Goal: Information Seeking & Learning: Learn about a topic

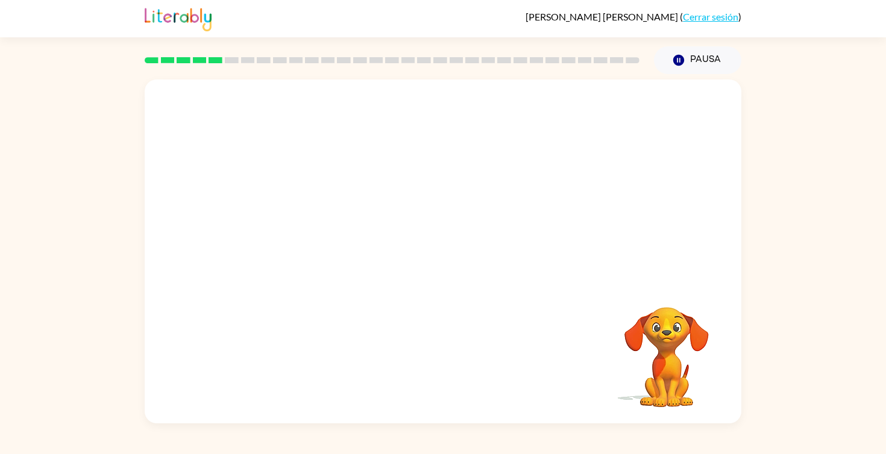
click at [372, 211] on div at bounding box center [443, 181] width 597 height 203
click at [371, 213] on div at bounding box center [443, 181] width 597 height 203
click at [310, 230] on video "Tu navegador debe admitir la reproducción de archivos .mp4 para usar Literably.…" at bounding box center [443, 181] width 597 height 203
click at [311, 224] on video "Tu navegador debe admitir la reproducción de archivos .mp4 para usar Literably.…" at bounding box center [443, 181] width 597 height 203
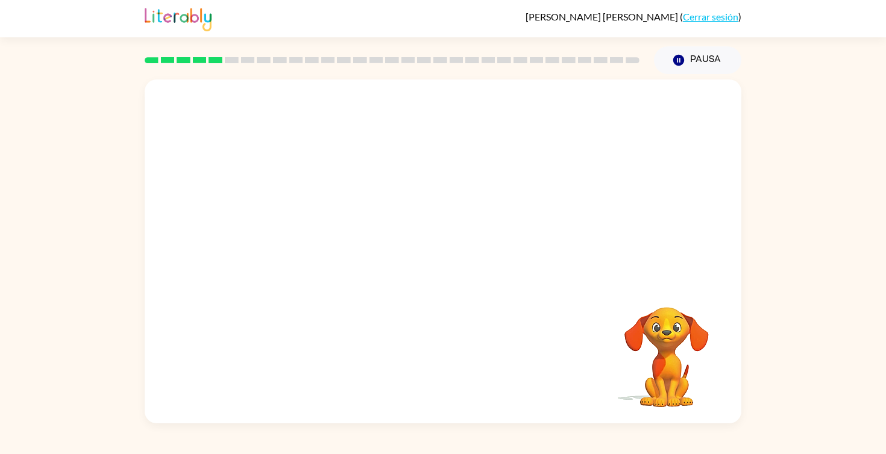
drag, startPoint x: 306, startPoint y: 224, endPoint x: 408, endPoint y: 105, distance: 156.4
click at [411, 107] on video "Tu navegador debe admitir la reproducción de archivos .mp4 para usar Literably.…" at bounding box center [443, 181] width 597 height 203
click at [665, 325] on video "Tu navegador debe admitir la reproducción de archivos .mp4 para usar Literably.…" at bounding box center [666, 349] width 121 height 121
click at [459, 259] on div at bounding box center [442, 258] width 77 height 44
click at [448, 257] on icon "button" at bounding box center [443, 258] width 14 height 14
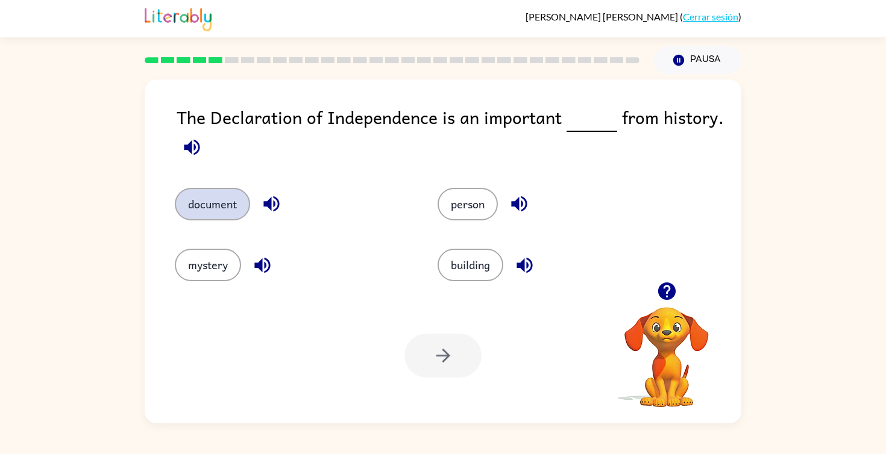
click at [209, 211] on button "document" at bounding box center [212, 204] width 75 height 33
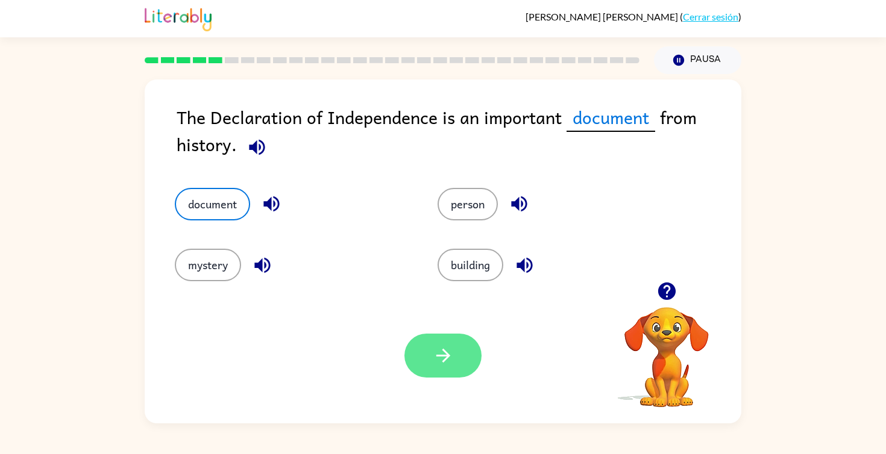
click at [445, 357] on icon "button" at bounding box center [443, 355] width 21 height 21
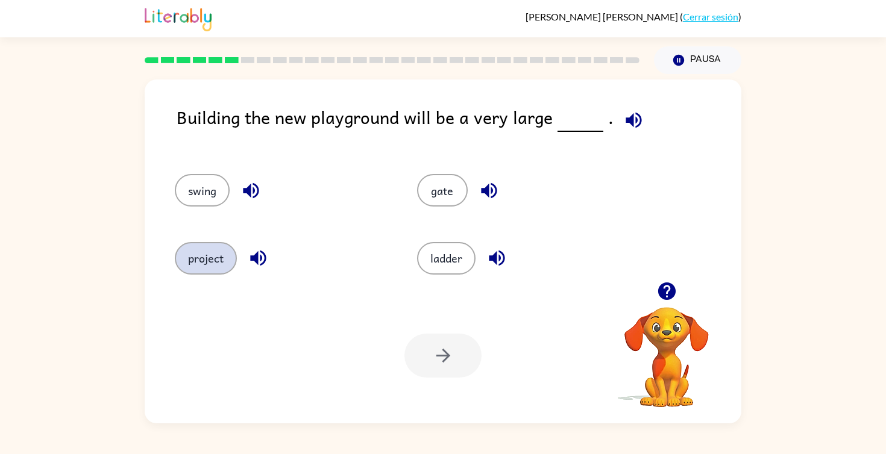
click at [202, 262] on button "project" at bounding box center [206, 258] width 62 height 33
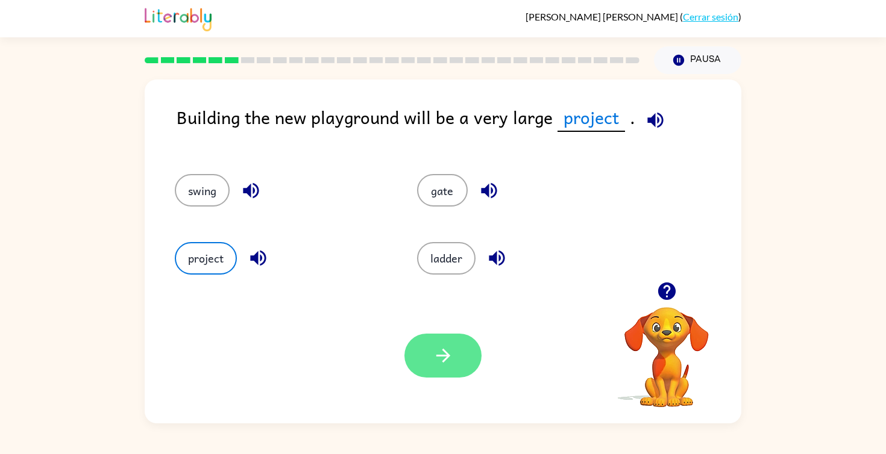
click at [438, 354] on icon "button" at bounding box center [443, 355] width 21 height 21
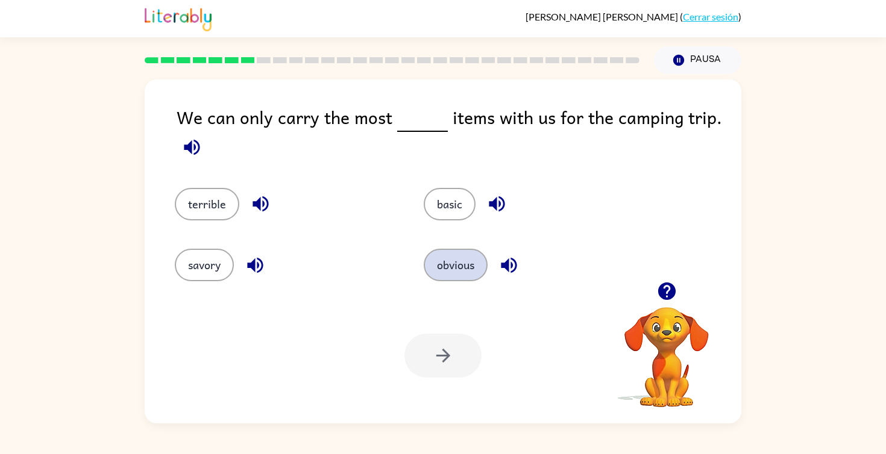
click at [463, 269] on button "obvious" at bounding box center [456, 265] width 64 height 33
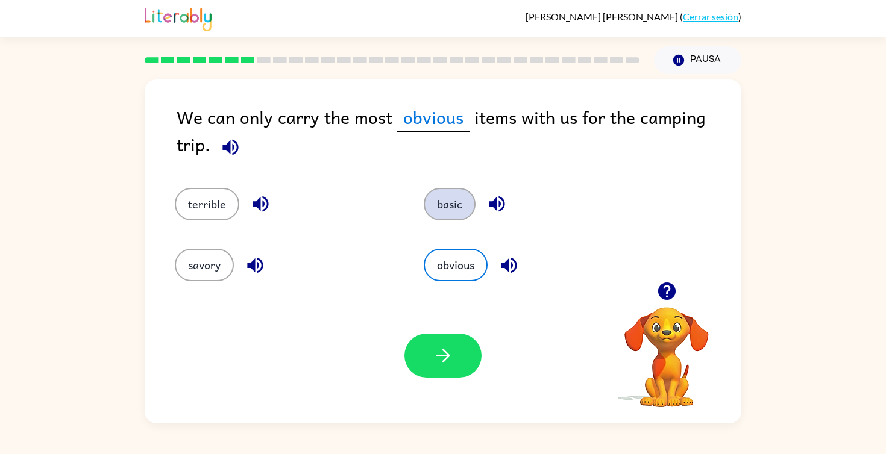
click at [444, 203] on button "basic" at bounding box center [450, 204] width 52 height 33
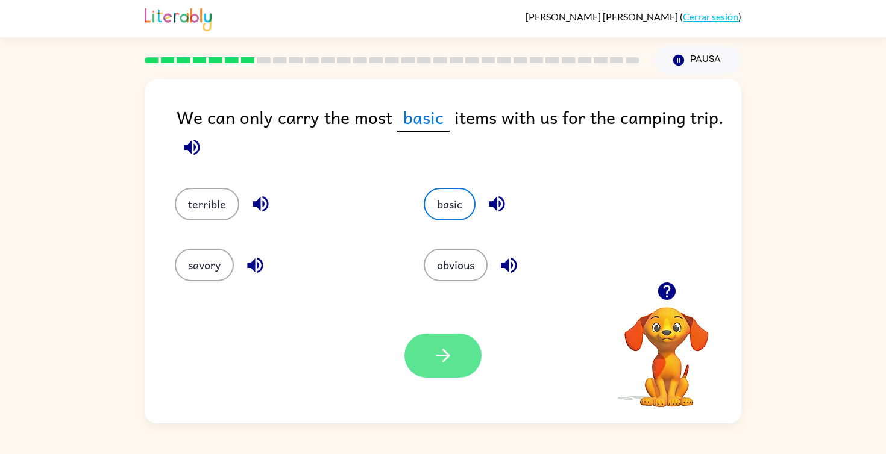
click at [445, 362] on icon "button" at bounding box center [443, 355] width 21 height 21
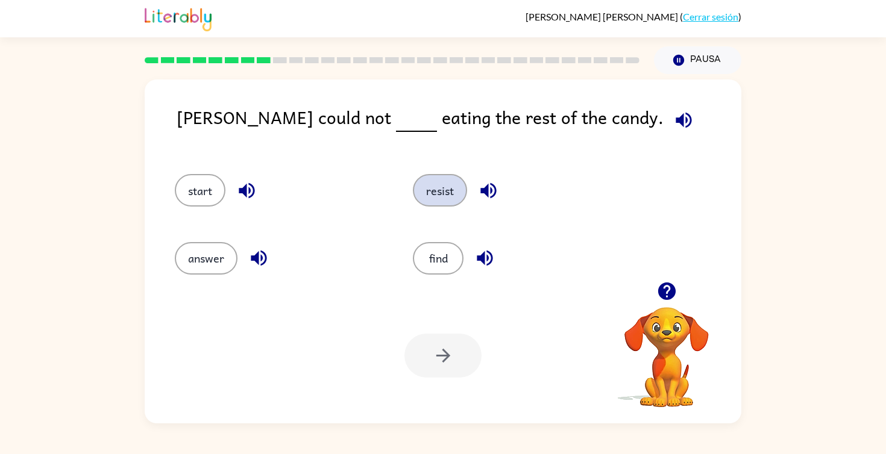
click at [441, 198] on button "resist" at bounding box center [440, 190] width 54 height 33
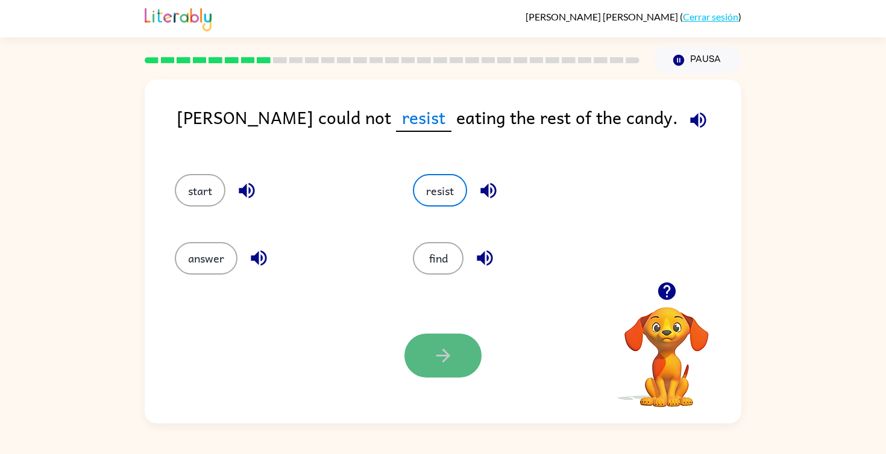
click at [441, 370] on button "button" at bounding box center [442, 356] width 77 height 44
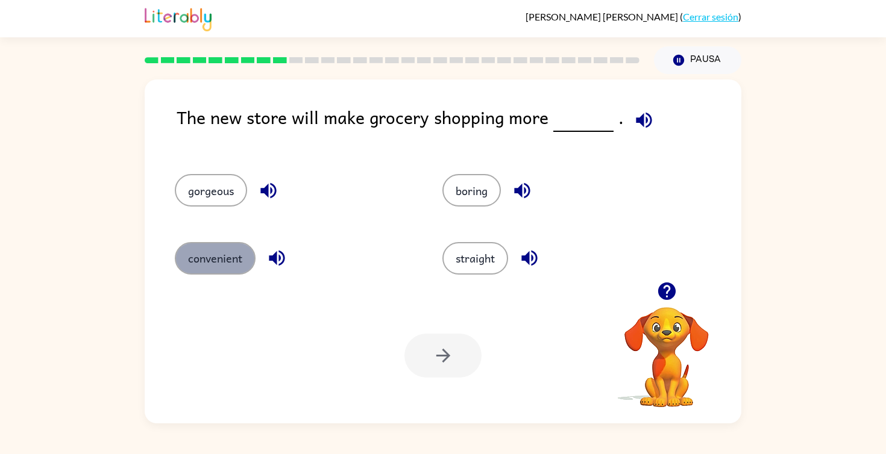
click at [224, 262] on button "convenient" at bounding box center [215, 258] width 81 height 33
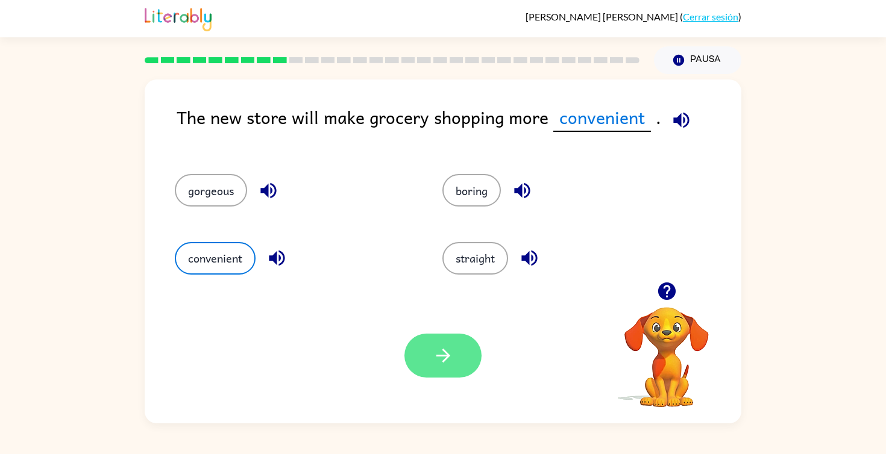
click at [457, 362] on button "button" at bounding box center [442, 356] width 77 height 44
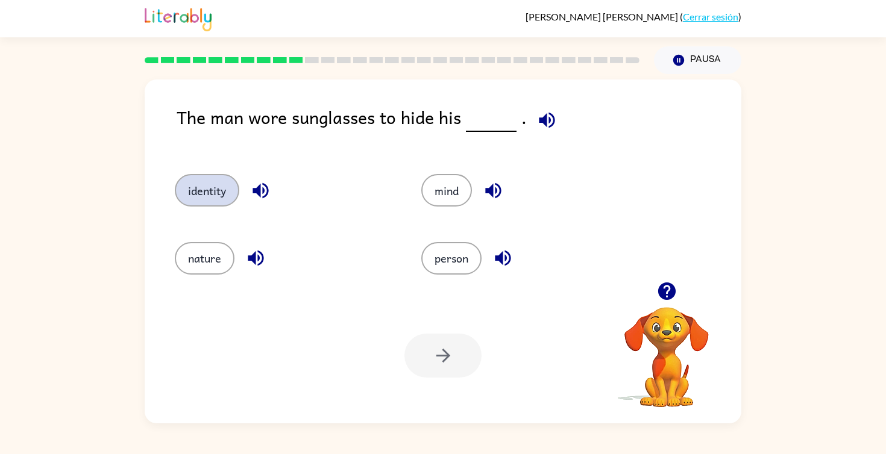
click at [207, 189] on button "identity" at bounding box center [207, 190] width 64 height 33
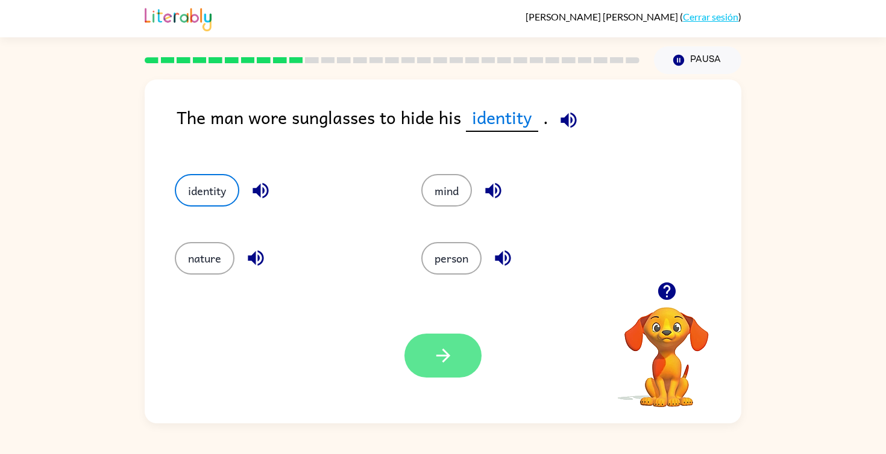
click at [468, 369] on button "button" at bounding box center [442, 356] width 77 height 44
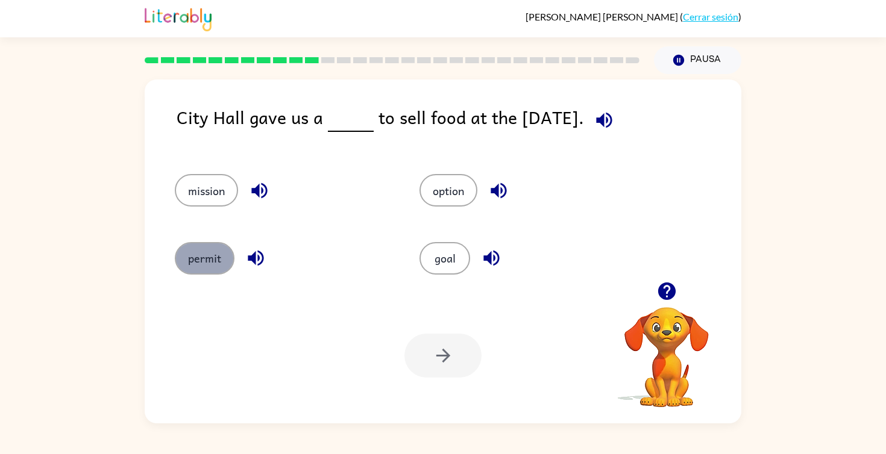
click at [216, 256] on button "permit" at bounding box center [205, 258] width 60 height 33
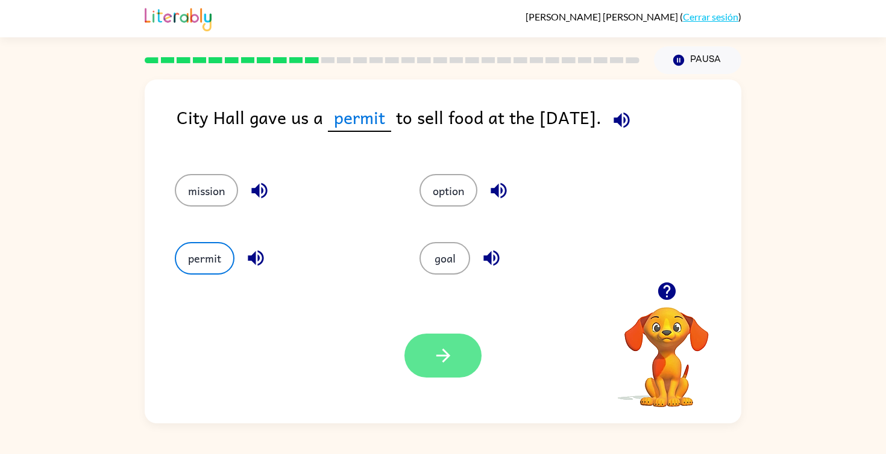
click at [439, 359] on icon "button" at bounding box center [443, 355] width 21 height 21
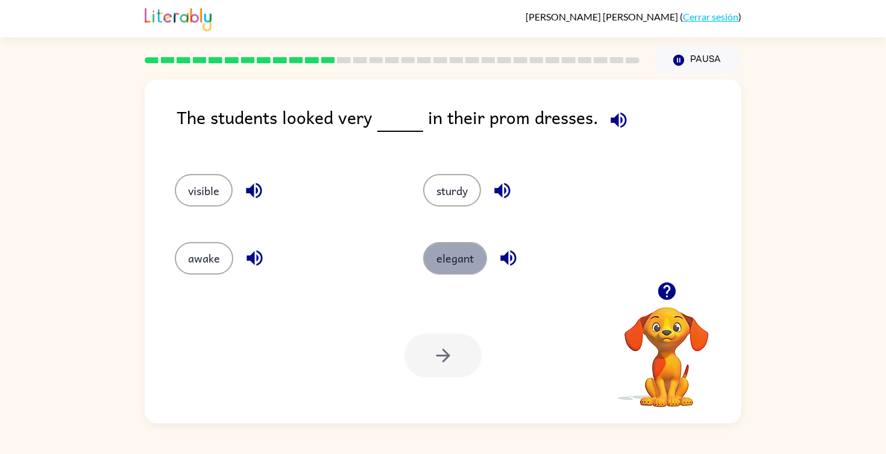
click at [450, 253] on button "elegant" at bounding box center [455, 258] width 64 height 33
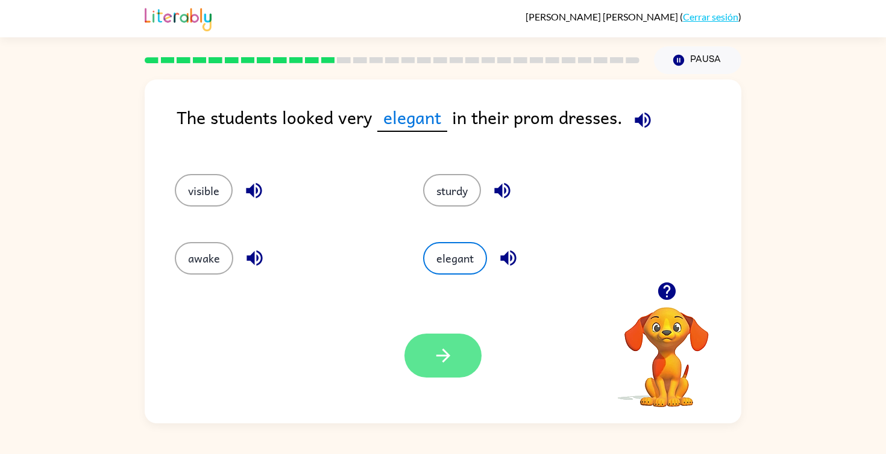
click at [437, 345] on icon "button" at bounding box center [443, 355] width 21 height 21
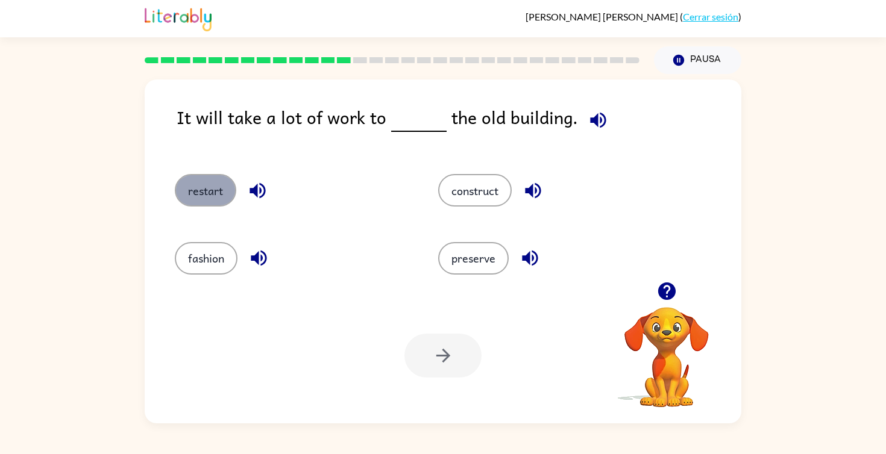
click at [205, 192] on button "restart" at bounding box center [205, 190] width 61 height 33
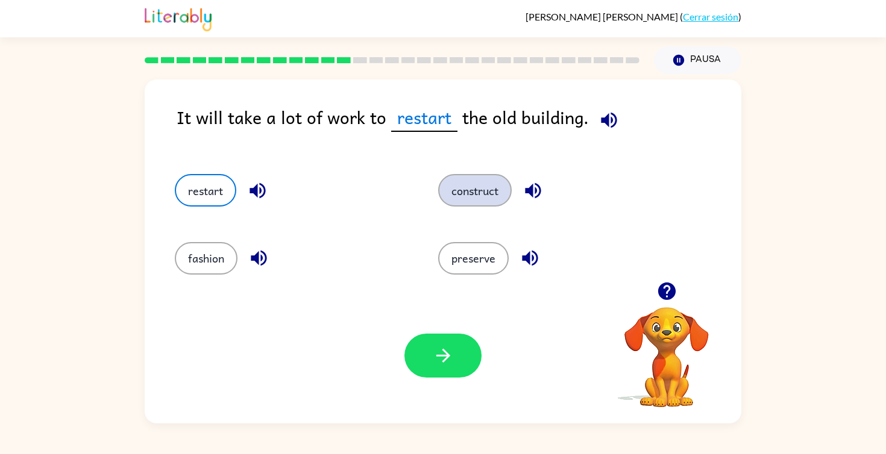
click at [480, 189] on button "construct" at bounding box center [475, 190] width 74 height 33
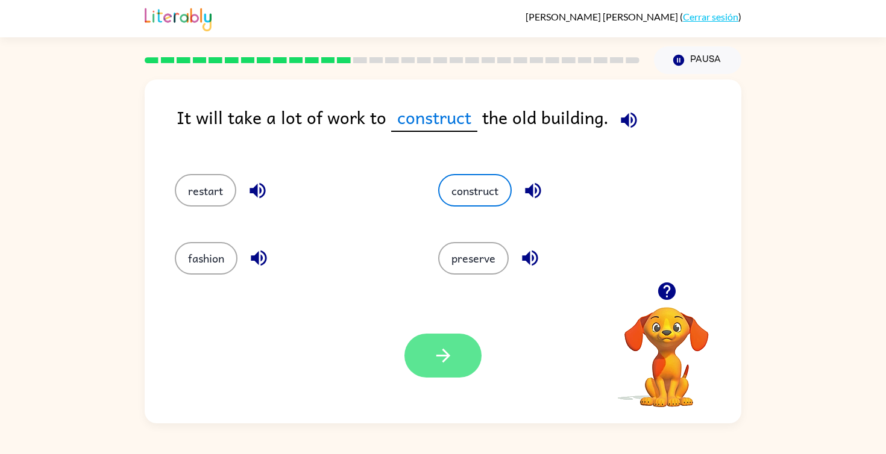
click at [447, 345] on icon "button" at bounding box center [443, 355] width 21 height 21
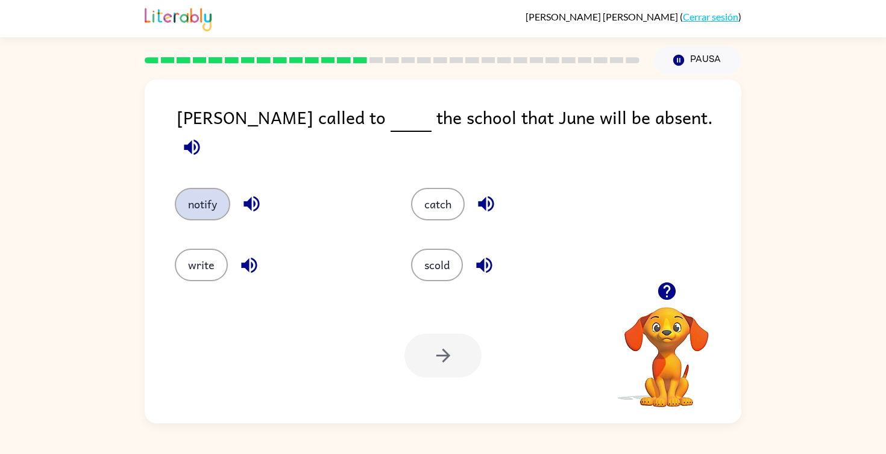
click at [198, 188] on button "notify" at bounding box center [202, 204] width 55 height 33
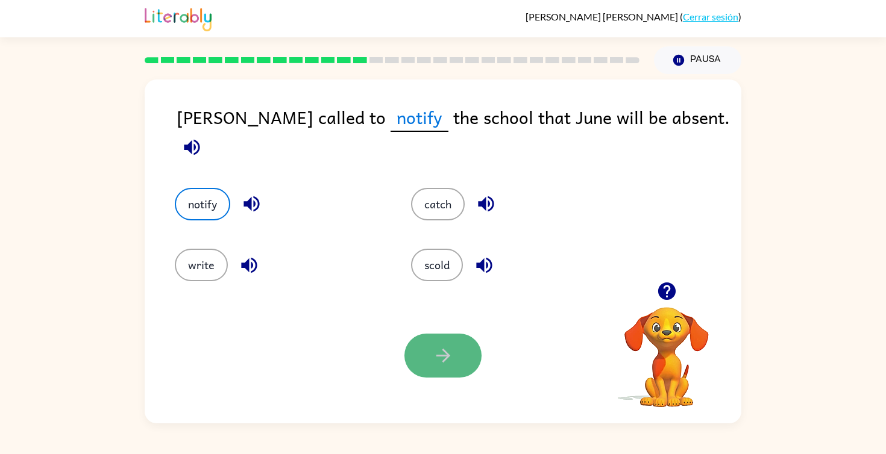
click at [433, 351] on icon "button" at bounding box center [443, 355] width 21 height 21
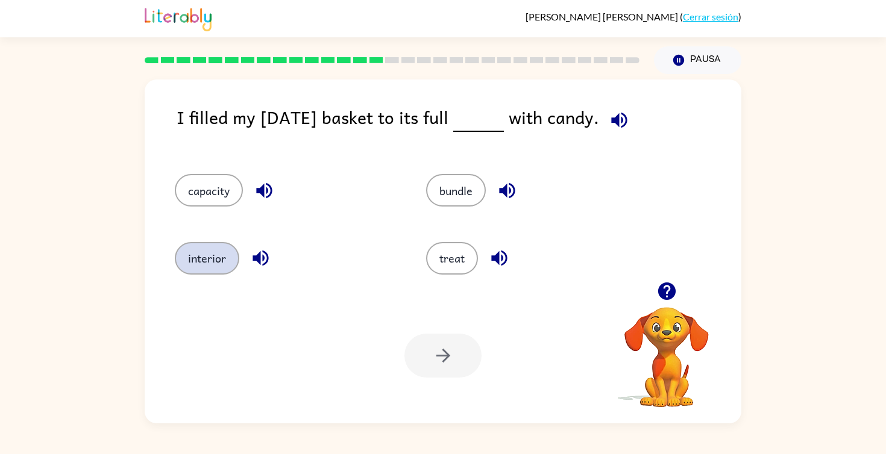
click at [214, 260] on button "interior" at bounding box center [207, 258] width 64 height 33
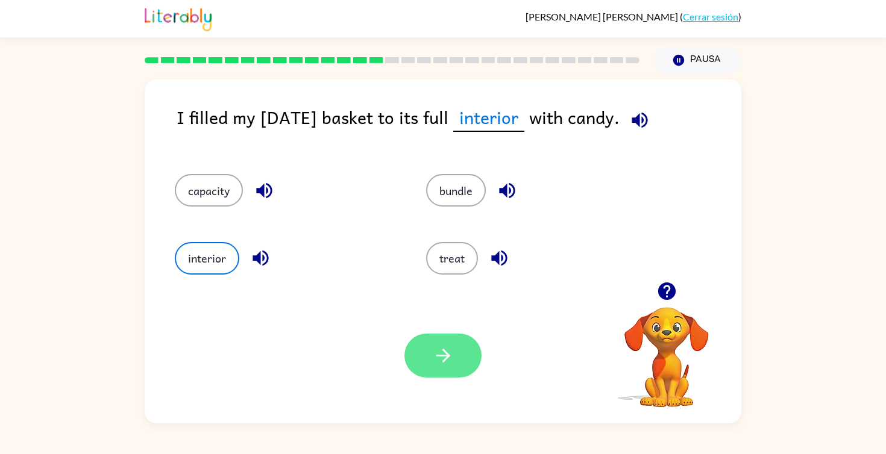
click at [439, 345] on icon "button" at bounding box center [443, 355] width 21 height 21
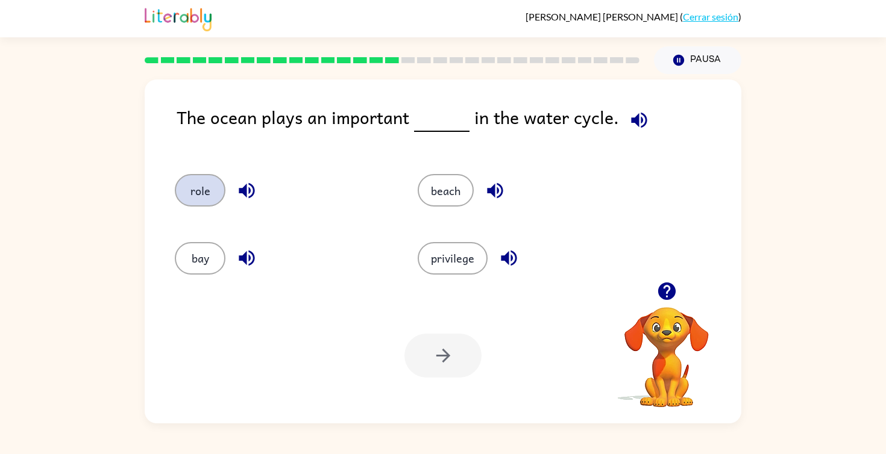
click at [200, 196] on button "role" at bounding box center [200, 190] width 51 height 33
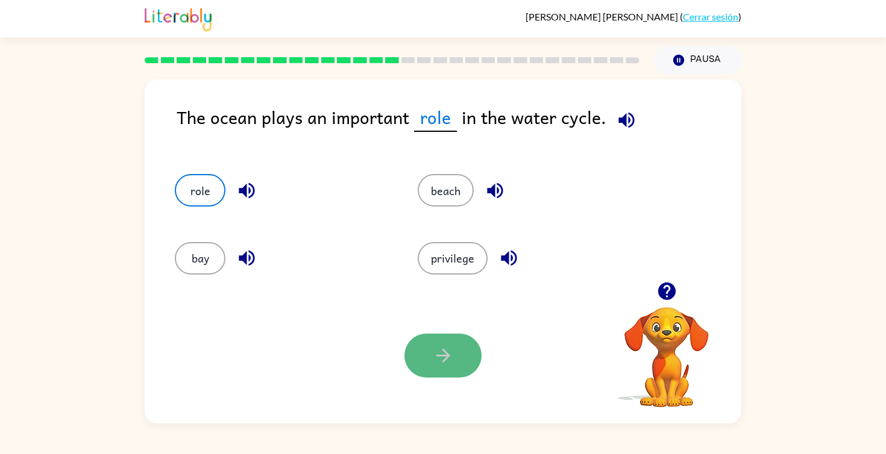
click at [425, 353] on button "button" at bounding box center [442, 356] width 77 height 44
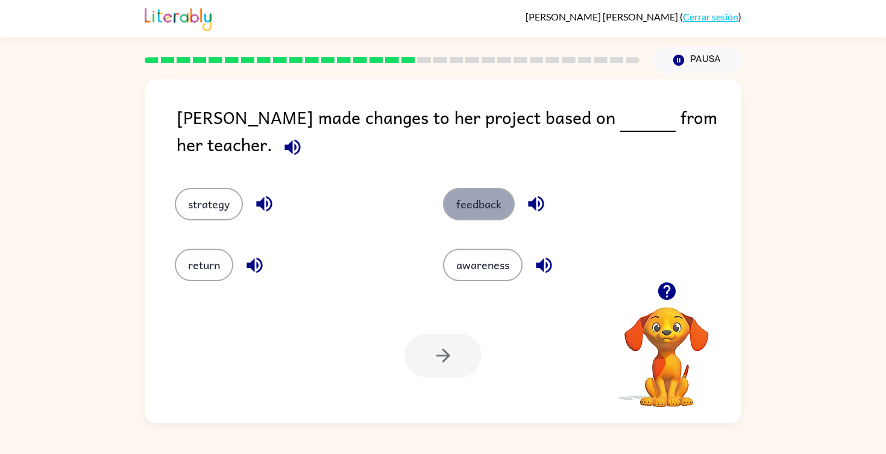
click at [471, 196] on button "feedback" at bounding box center [479, 204] width 72 height 33
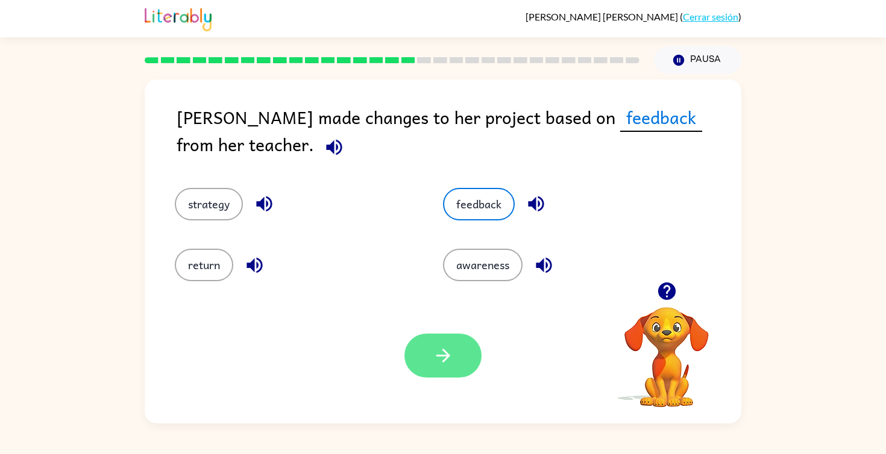
click at [447, 377] on button "button" at bounding box center [442, 356] width 77 height 44
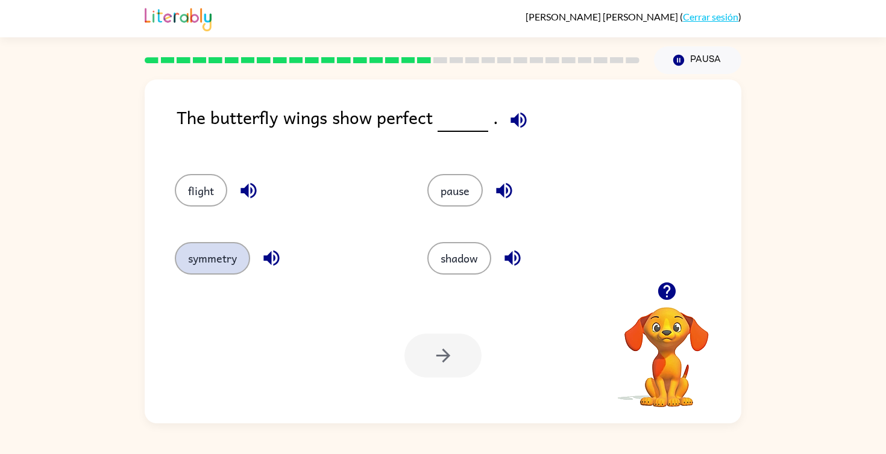
click at [236, 266] on button "symmetry" at bounding box center [212, 258] width 75 height 33
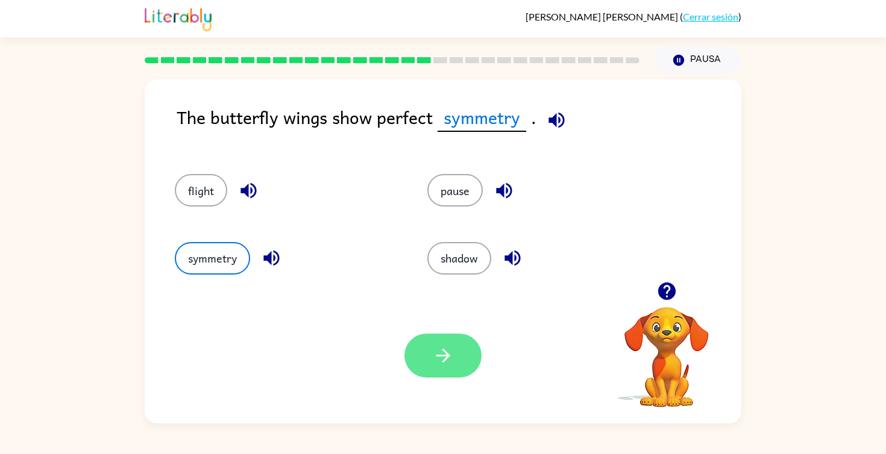
click at [462, 344] on button "button" at bounding box center [442, 356] width 77 height 44
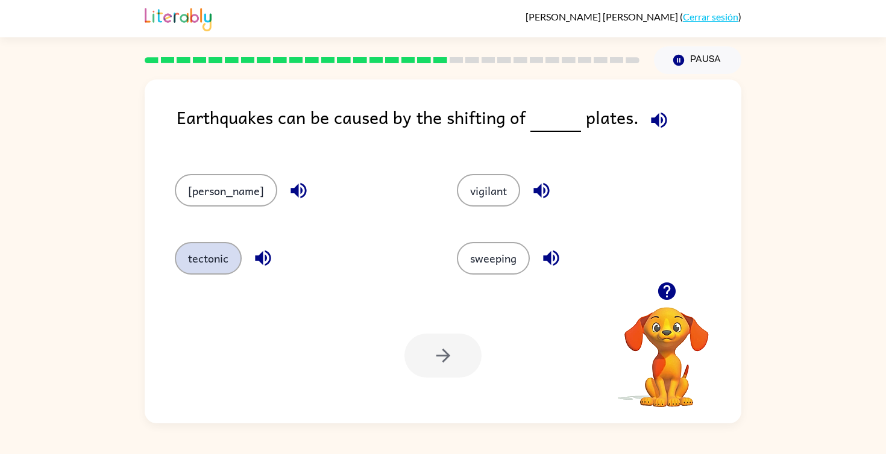
click at [227, 259] on button "tectonic" at bounding box center [208, 258] width 67 height 33
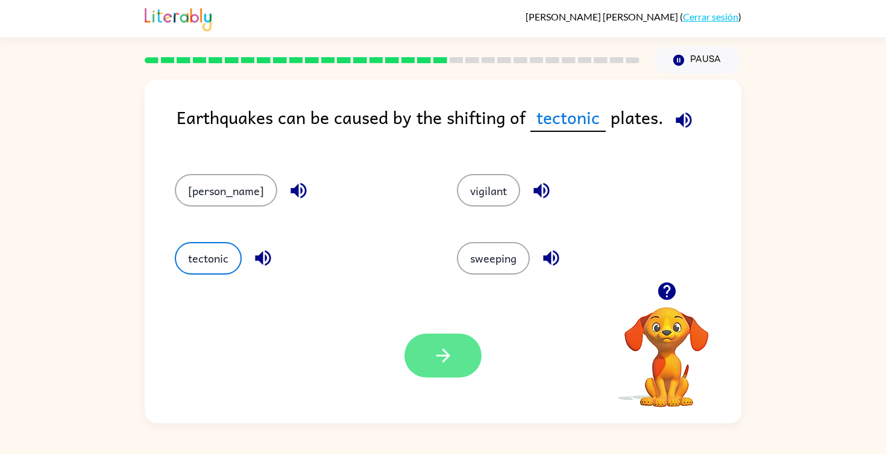
click at [447, 357] on icon "button" at bounding box center [443, 356] width 14 height 14
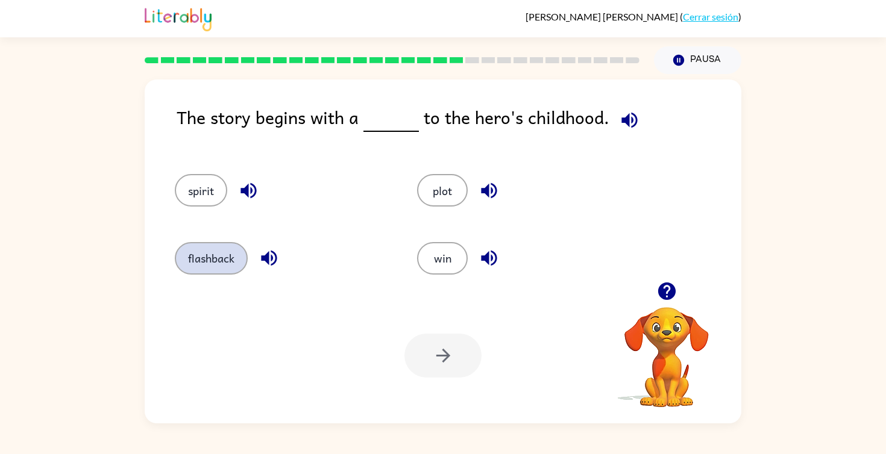
click at [216, 259] on button "flashback" at bounding box center [211, 258] width 73 height 33
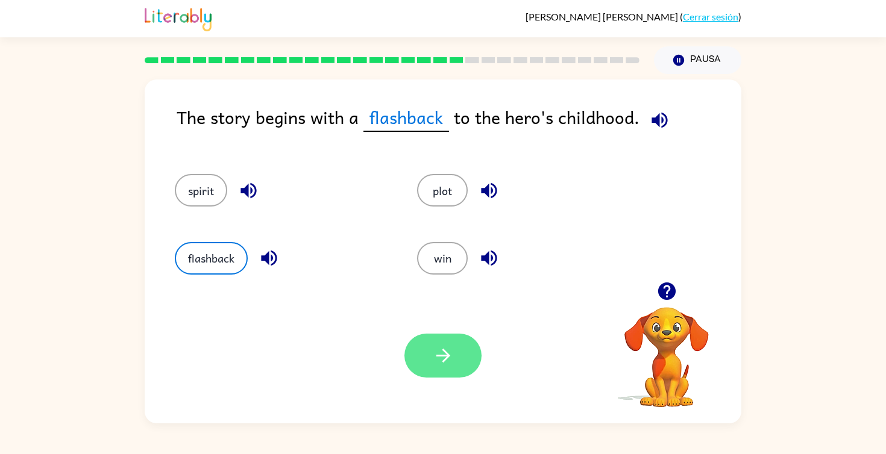
click at [457, 369] on button "button" at bounding box center [442, 356] width 77 height 44
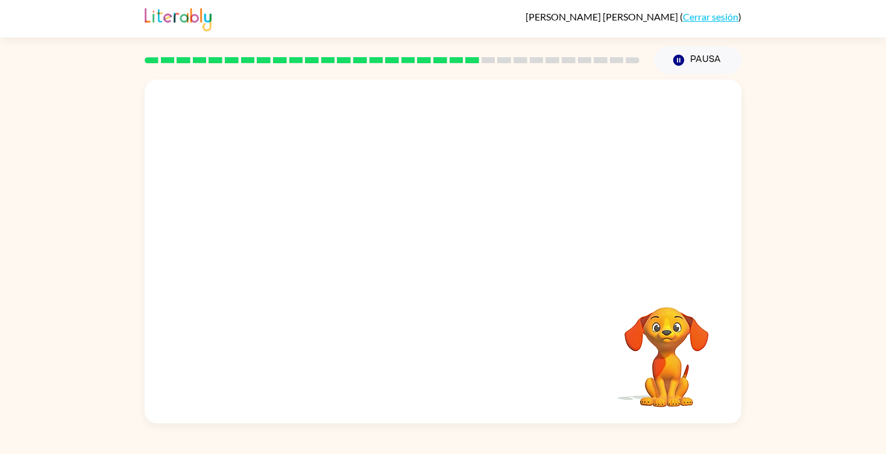
click at [338, 244] on video "Tu navegador debe admitir la reproducción de archivos .mp4 para usar Literably.…" at bounding box center [443, 181] width 597 height 203
click at [336, 244] on video "Tu navegador debe admitir la reproducción de archivos .mp4 para usar Literably.…" at bounding box center [443, 181] width 597 height 203
click at [330, 251] on video "Tu navegador debe admitir la reproducción de archivos .mp4 para usar Literably.…" at bounding box center [443, 181] width 597 height 203
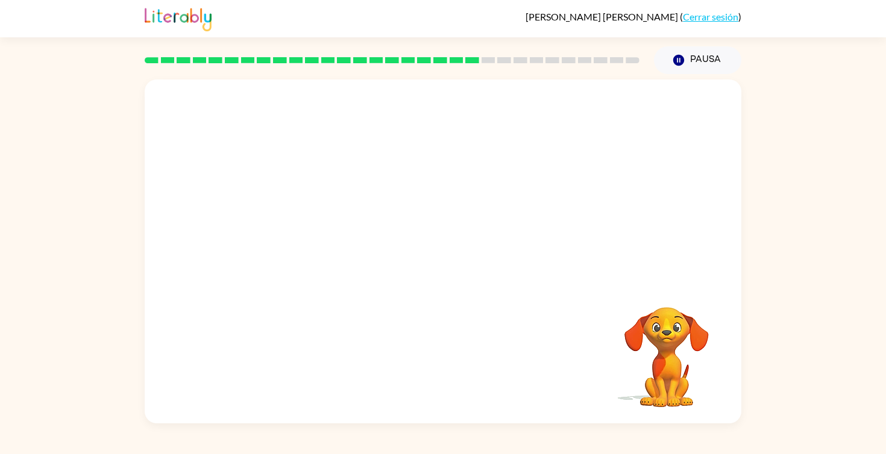
click at [332, 247] on video "Tu navegador debe admitir la reproducción de archivos .mp4 para usar Literably.…" at bounding box center [443, 181] width 597 height 203
drag, startPoint x: 441, startPoint y: 255, endPoint x: 441, endPoint y: 238, distance: 16.9
click at [441, 238] on button "button" at bounding box center [442, 258] width 77 height 44
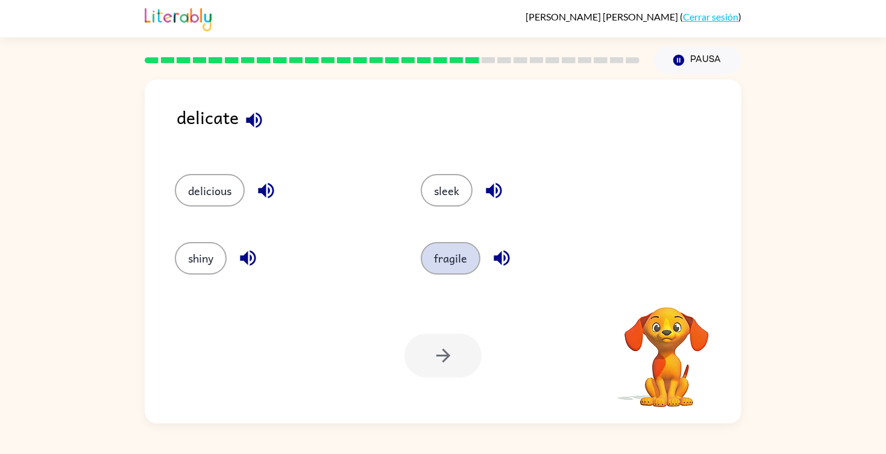
click at [456, 265] on button "fragile" at bounding box center [451, 258] width 60 height 33
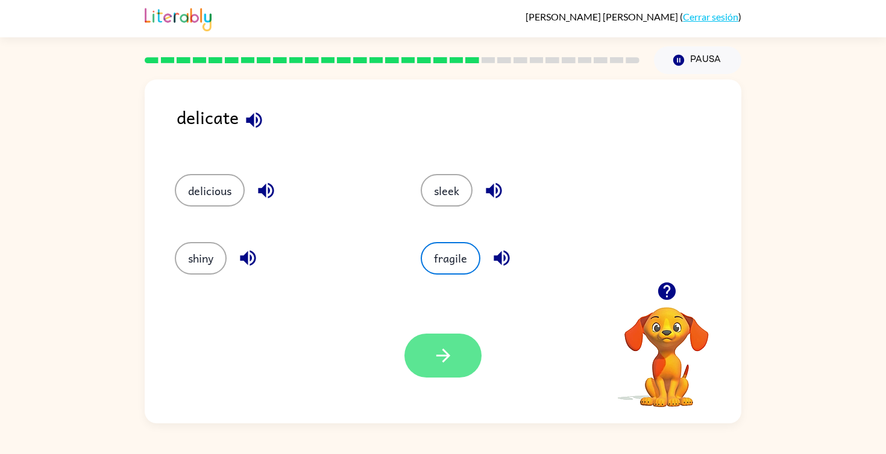
click at [445, 365] on icon "button" at bounding box center [443, 355] width 21 height 21
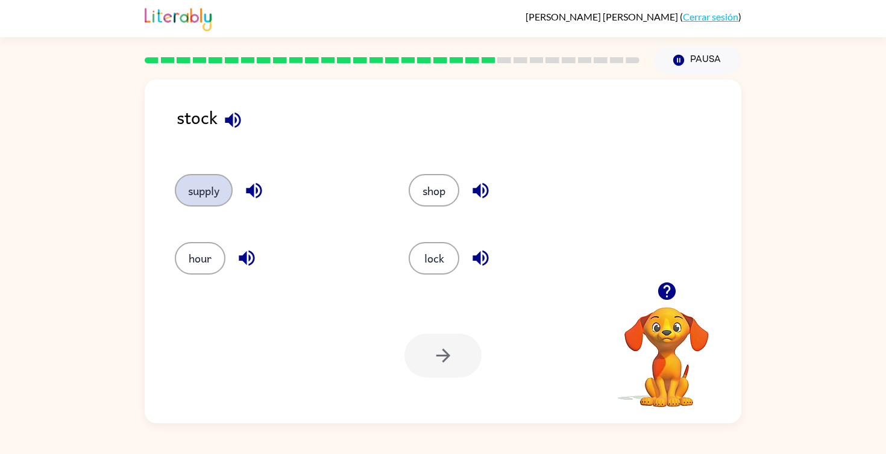
click at [192, 182] on button "supply" at bounding box center [204, 190] width 58 height 33
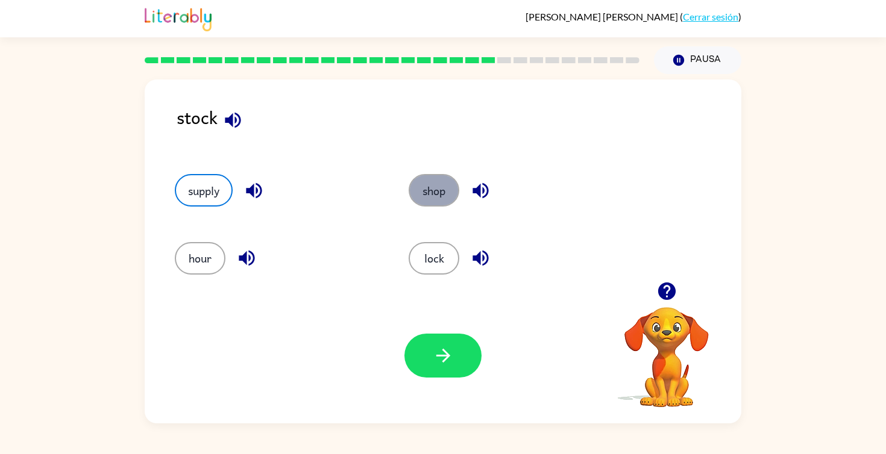
click at [439, 190] on button "shop" at bounding box center [434, 190] width 51 height 33
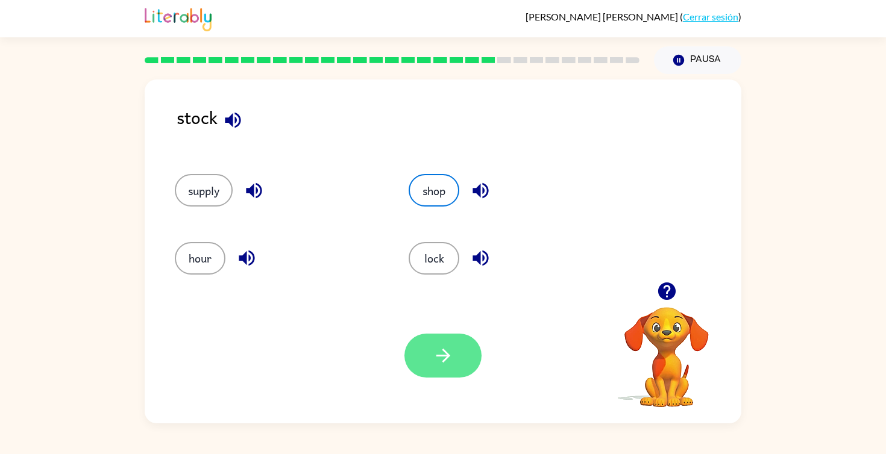
click at [448, 362] on icon "button" at bounding box center [443, 355] width 21 height 21
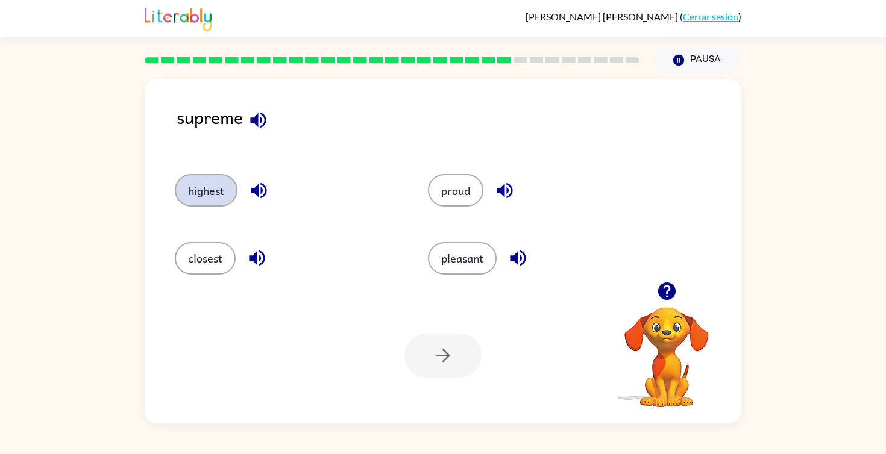
click at [221, 192] on button "highest" at bounding box center [206, 190] width 63 height 33
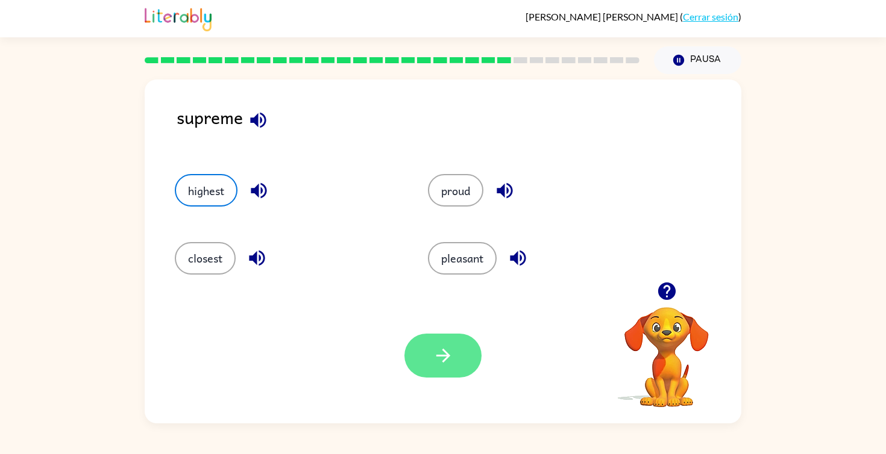
click at [445, 362] on icon "button" at bounding box center [443, 355] width 21 height 21
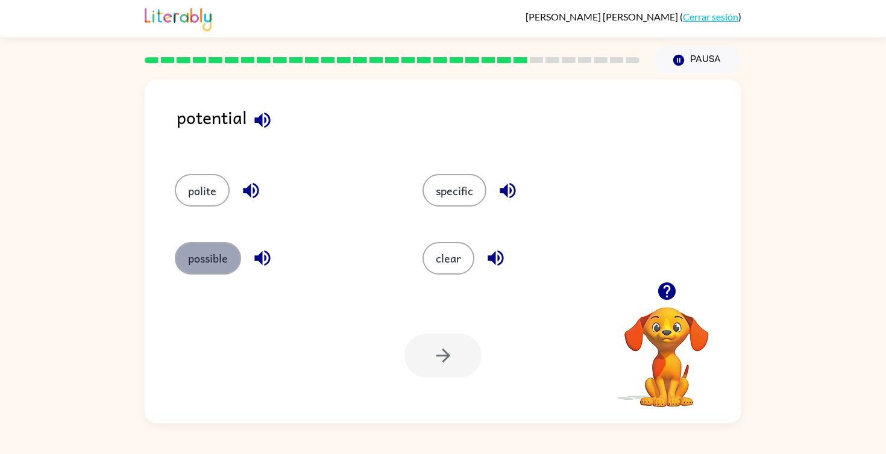
click at [216, 260] on button "possible" at bounding box center [208, 258] width 66 height 33
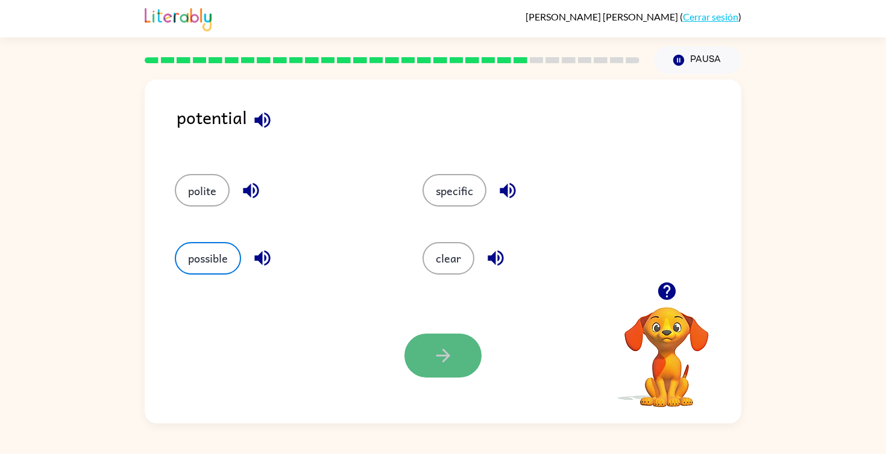
click at [448, 359] on icon "button" at bounding box center [443, 355] width 21 height 21
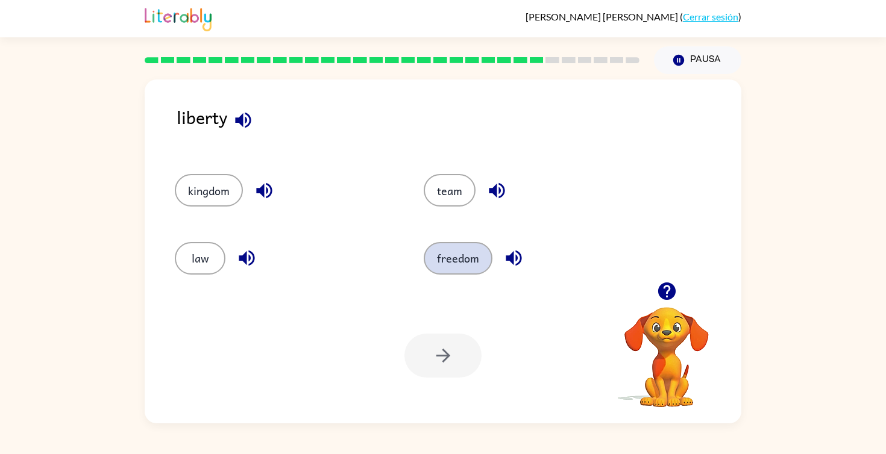
click at [471, 266] on button "freedom" at bounding box center [458, 258] width 69 height 33
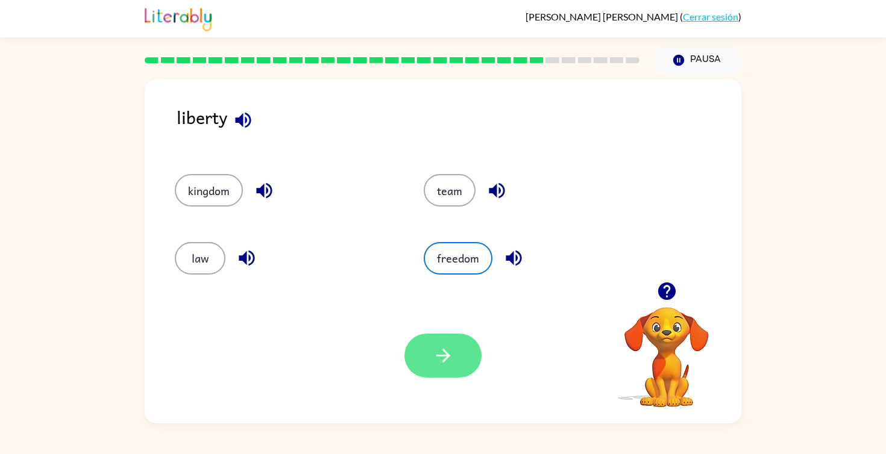
drag, startPoint x: 453, startPoint y: 330, endPoint x: 453, endPoint y: 339, distance: 9.6
click at [453, 331] on div "Tu navegador debe admitir la reproducción de archivos .mp4 para usar Literably.…" at bounding box center [443, 356] width 597 height 136
click at [453, 339] on button "button" at bounding box center [442, 356] width 77 height 44
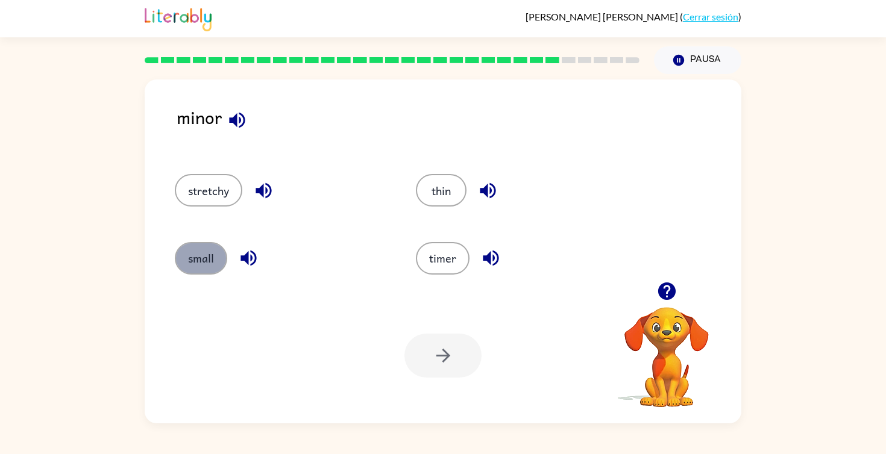
click at [194, 260] on button "small" at bounding box center [201, 258] width 52 height 33
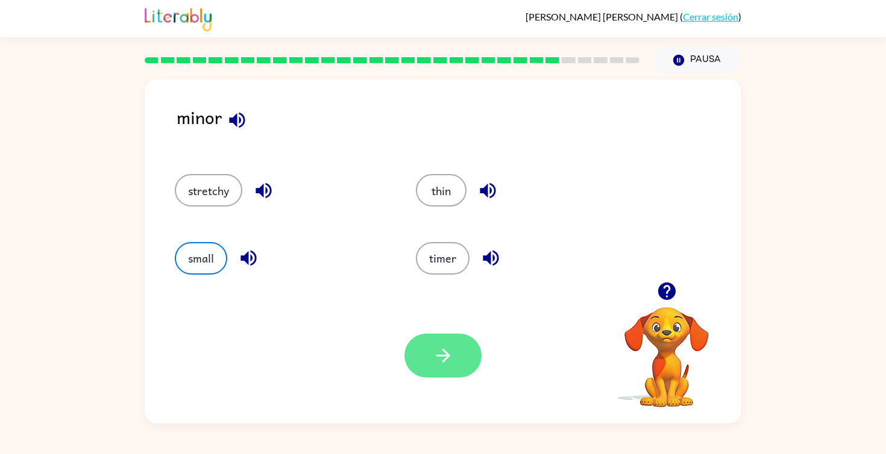
click at [447, 359] on icon "button" at bounding box center [443, 355] width 21 height 21
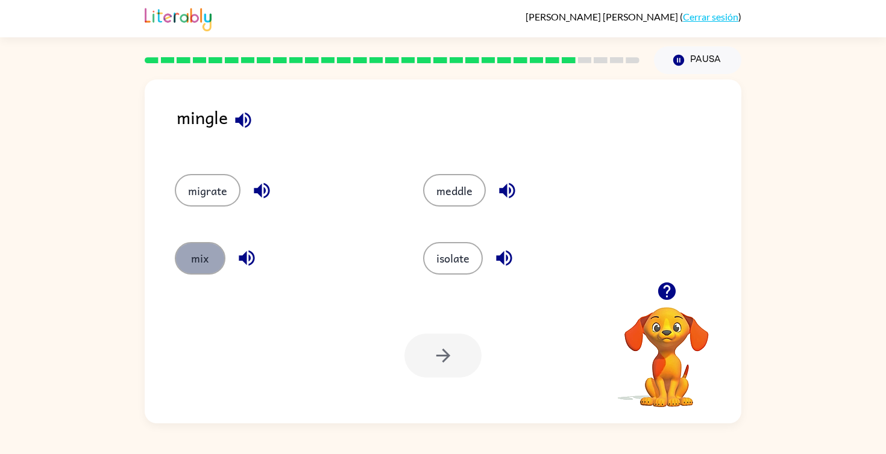
click at [212, 244] on button "mix" at bounding box center [200, 258] width 51 height 33
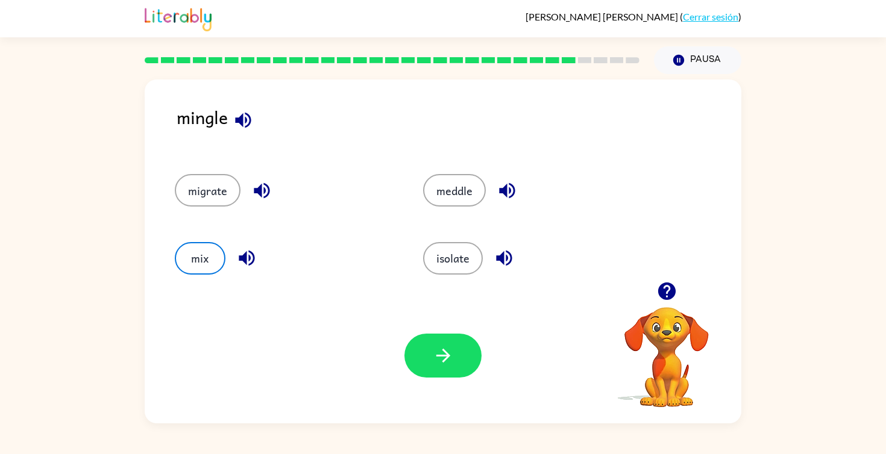
click at [450, 350] on icon "button" at bounding box center [443, 355] width 21 height 21
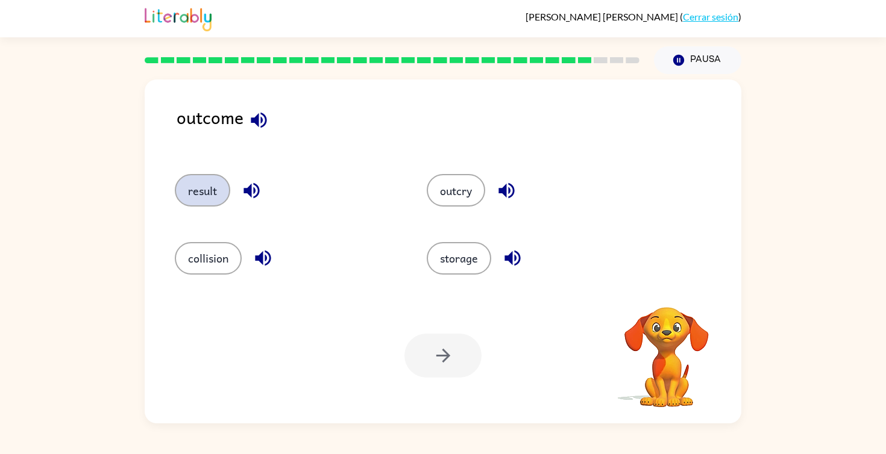
click at [215, 196] on button "result" at bounding box center [202, 190] width 55 height 33
click at [463, 367] on button "button" at bounding box center [442, 356] width 77 height 44
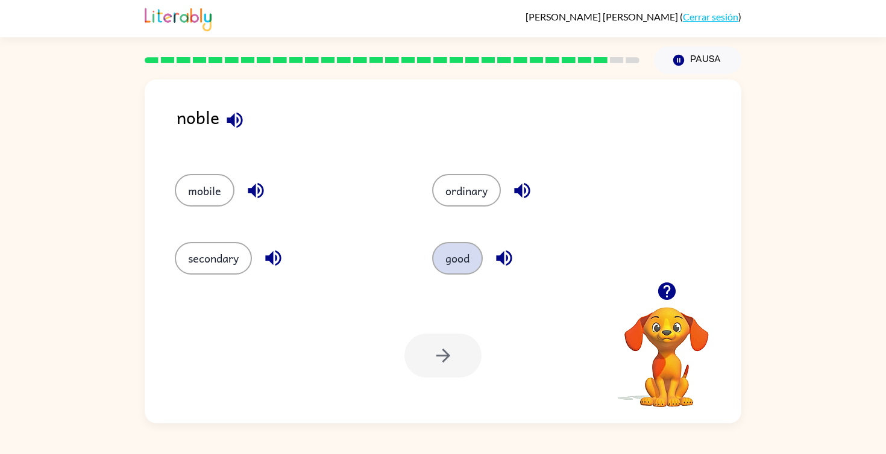
click at [450, 253] on button "good" at bounding box center [457, 258] width 51 height 33
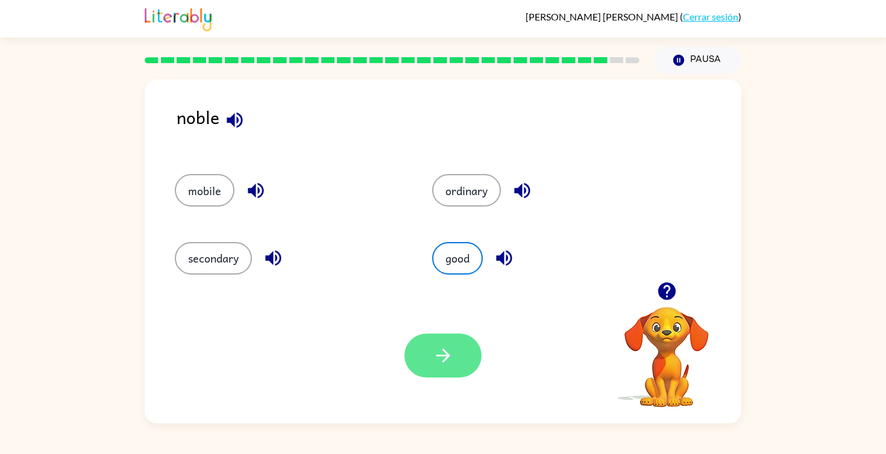
click at [442, 369] on button "button" at bounding box center [442, 356] width 77 height 44
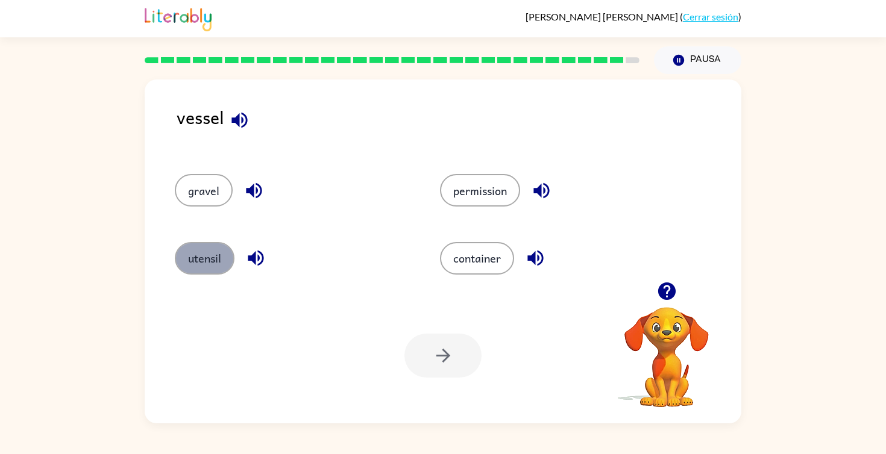
click at [227, 262] on button "utensil" at bounding box center [205, 258] width 60 height 33
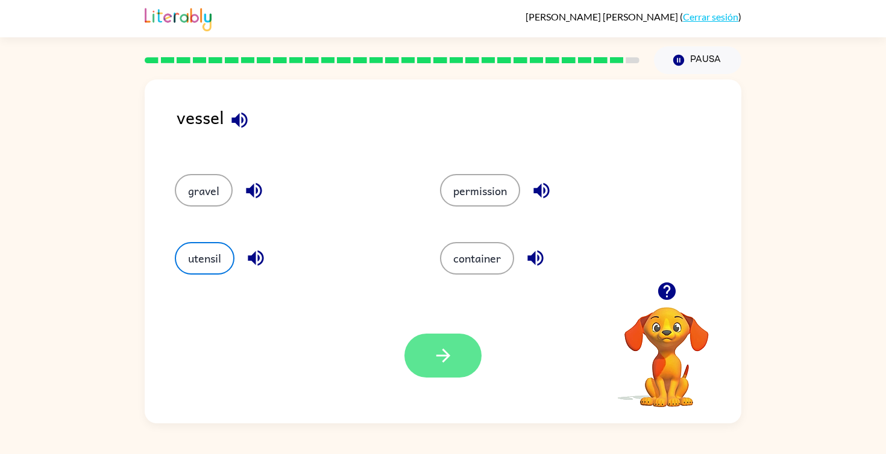
click at [440, 363] on icon "button" at bounding box center [443, 355] width 21 height 21
